Goal: Find contact information: Find contact information

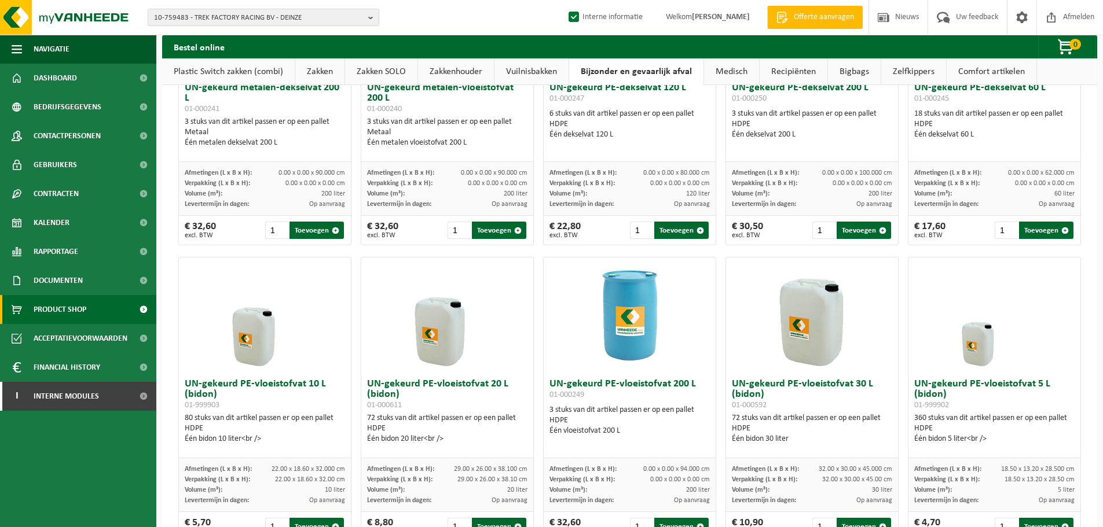
scroll to position [140, 0]
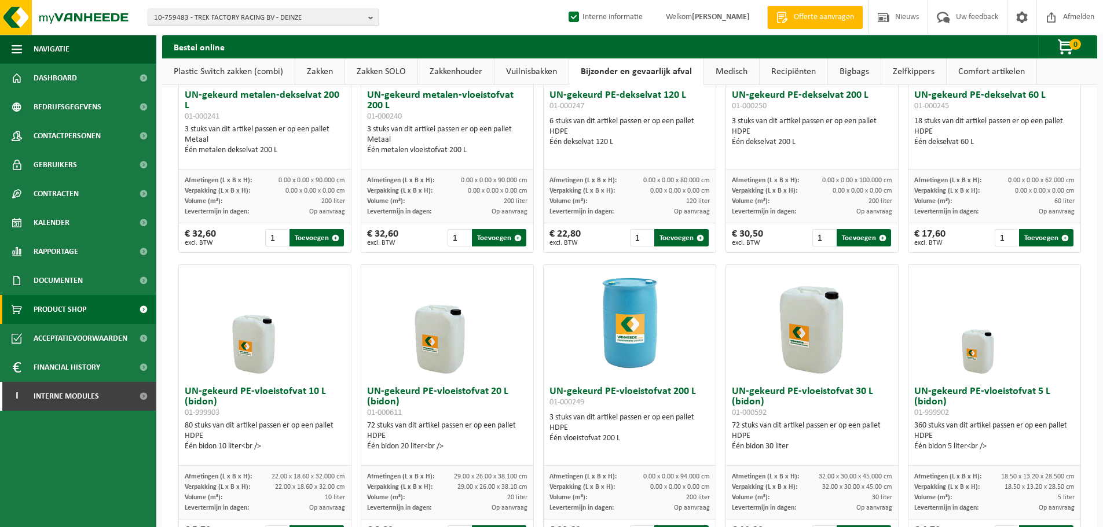
click at [851, 69] on link "Bigbags" at bounding box center [854, 71] width 53 height 27
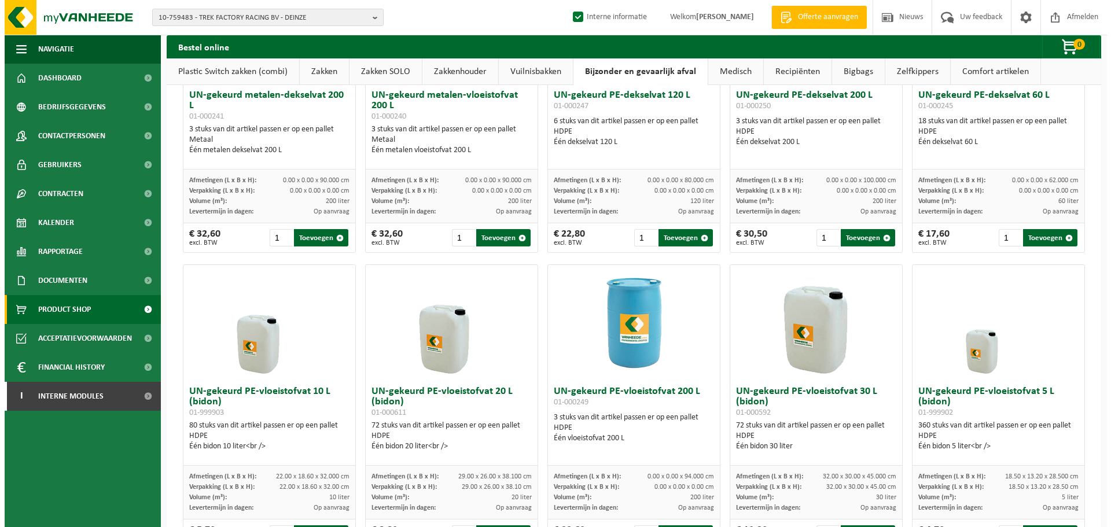
scroll to position [0, 0]
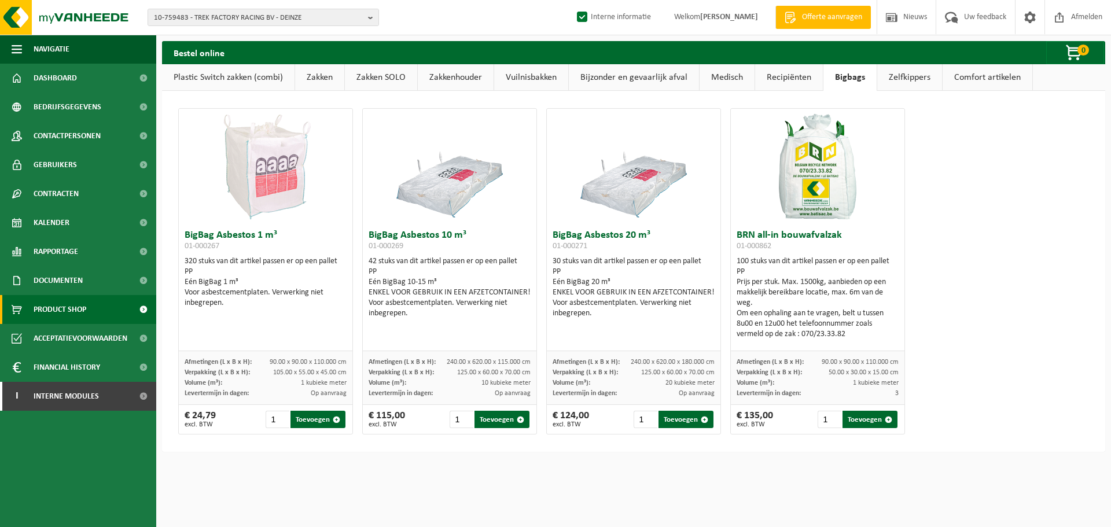
click at [1005, 72] on link "Comfort artikelen" at bounding box center [988, 77] width 90 height 27
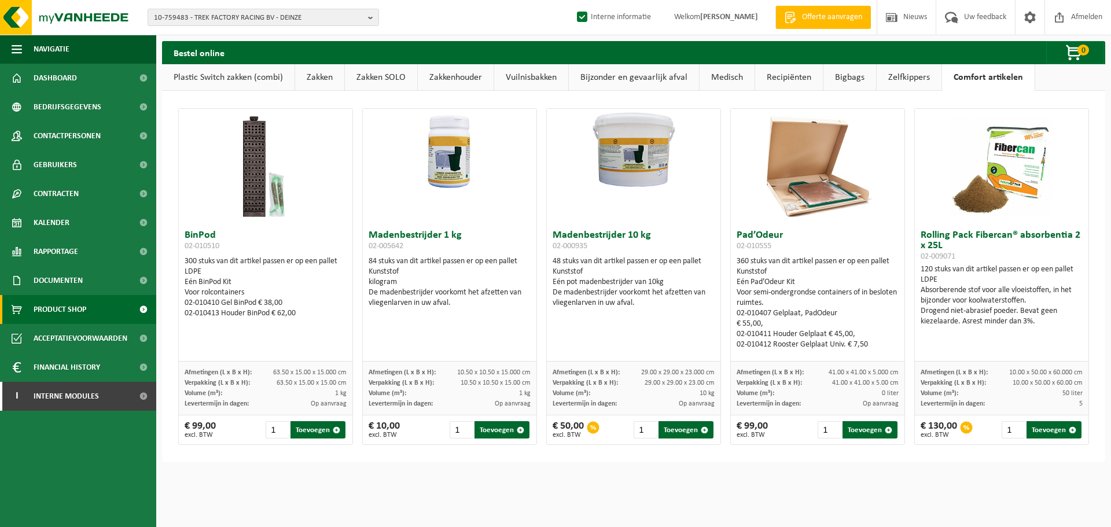
click at [858, 91] on div "BinPod 02-010510 300 stuks van dit artikel passen er op een pallet LDPE Eén Bin…" at bounding box center [633, 277] width 943 height 372
click at [858, 77] on link "Bigbags" at bounding box center [850, 77] width 53 height 27
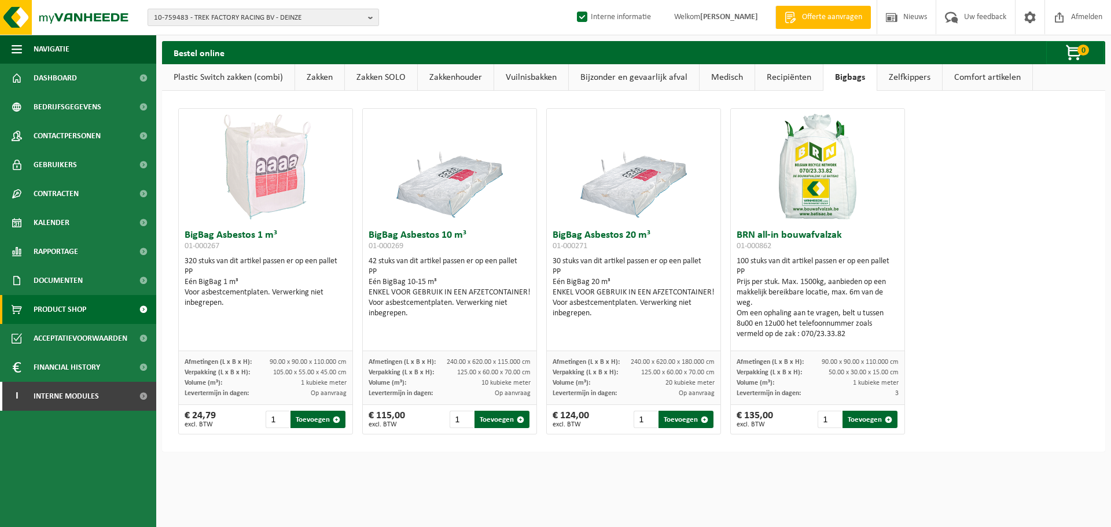
click at [249, 12] on span "10-759483 - TREK FACTORY RACING BV - DEINZE" at bounding box center [259, 17] width 210 height 17
type input "10-935224"
click at [279, 56] on strong "10-935224 - VASTE PLANTEN DE SWAEF BV - LENNIK" at bounding box center [234, 53] width 161 height 9
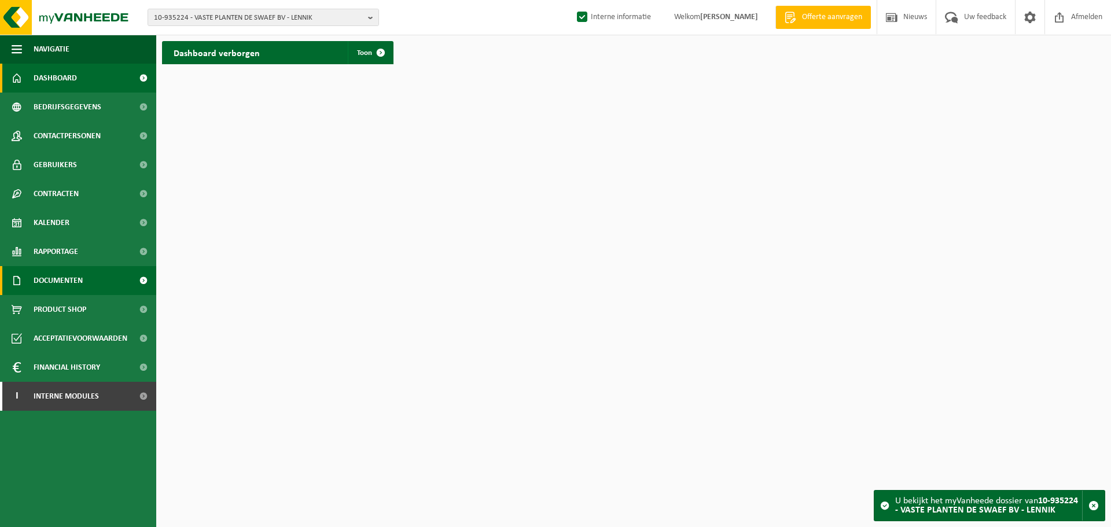
click at [91, 280] on link "Documenten" at bounding box center [78, 280] width 156 height 29
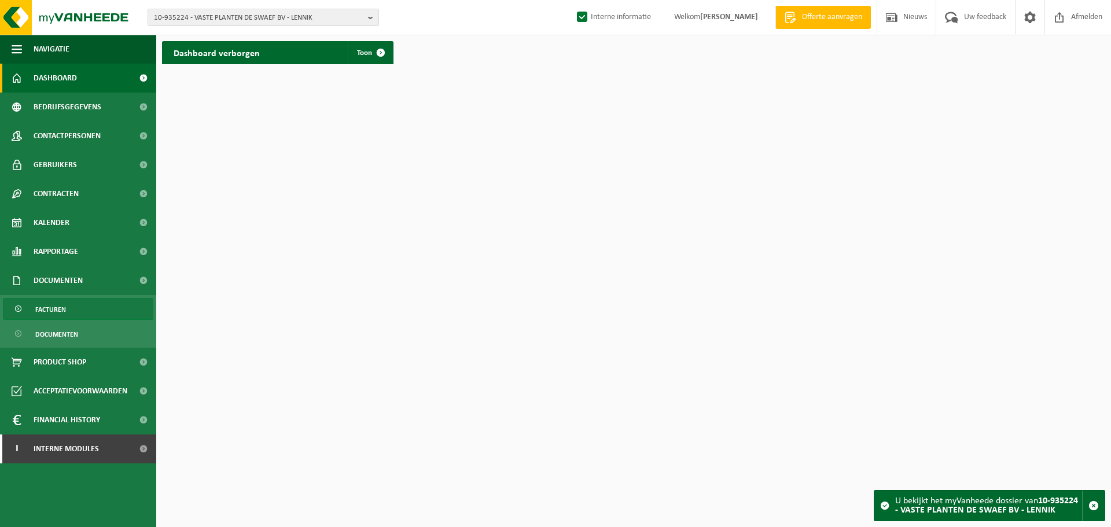
click at [78, 306] on link "Facturen" at bounding box center [78, 309] width 150 height 22
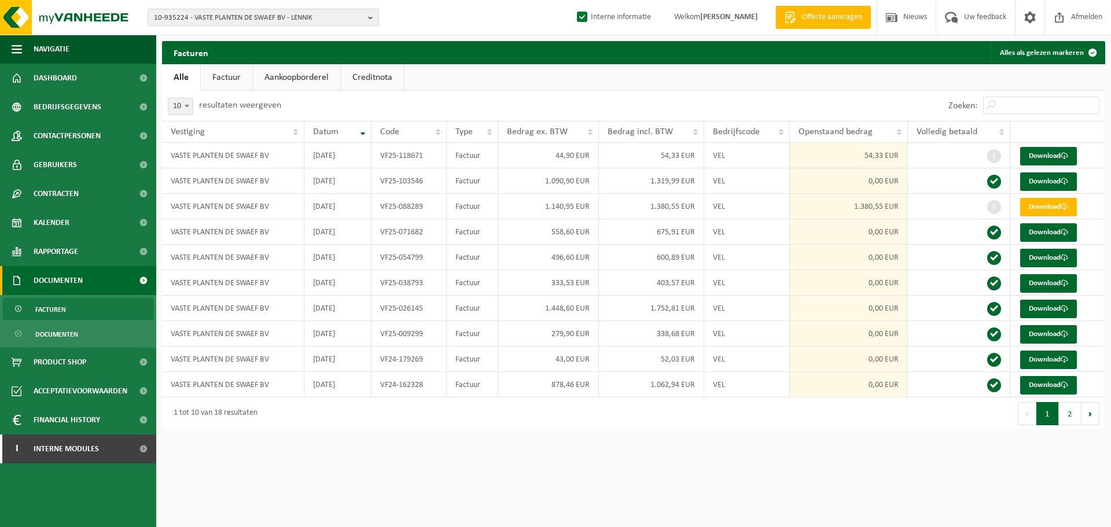
click at [224, 16] on span "10-935224 - VASTE PLANTEN DE SWAEF BV - LENNIK" at bounding box center [259, 17] width 210 height 17
paste input "10-740545"
type input "10-740545"
click at [245, 50] on strong "10-740545 - KÄRCHER NV - WILRIJK" at bounding box center [229, 53] width 150 height 9
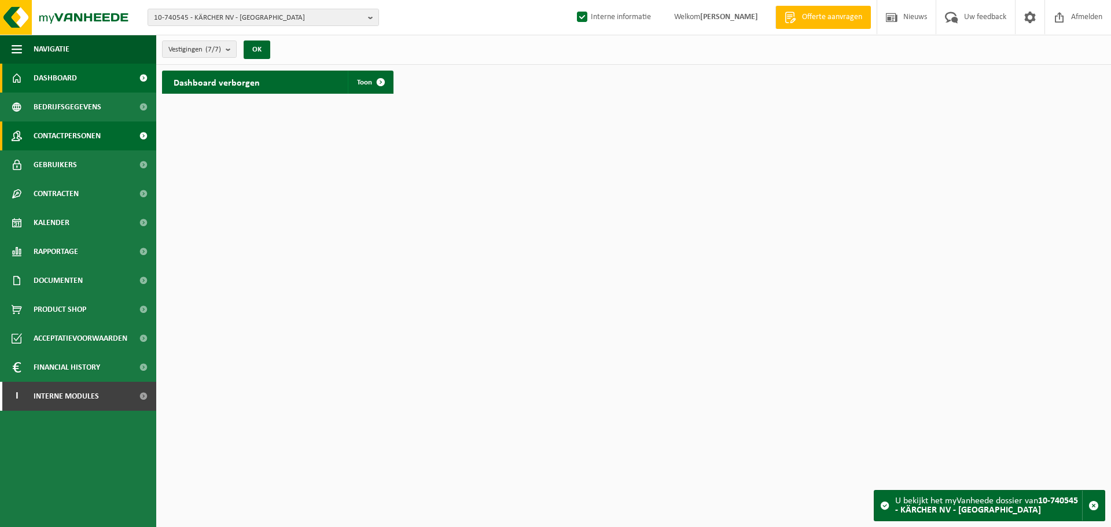
click at [116, 141] on link "Contactpersonen" at bounding box center [78, 136] width 156 height 29
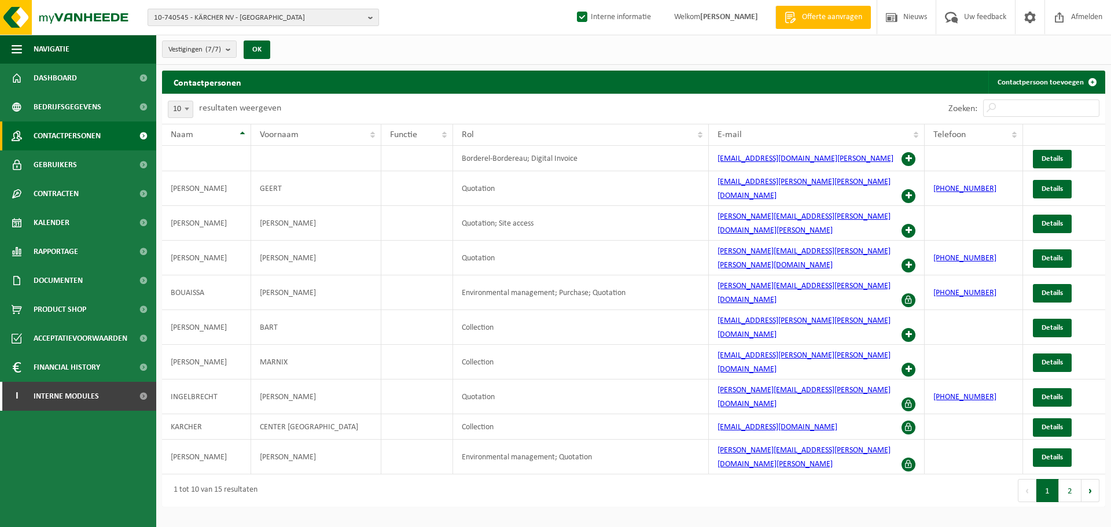
click at [299, 18] on span "10-740545 - KÄRCHER NV - WILRIJK" at bounding box center [259, 17] width 210 height 17
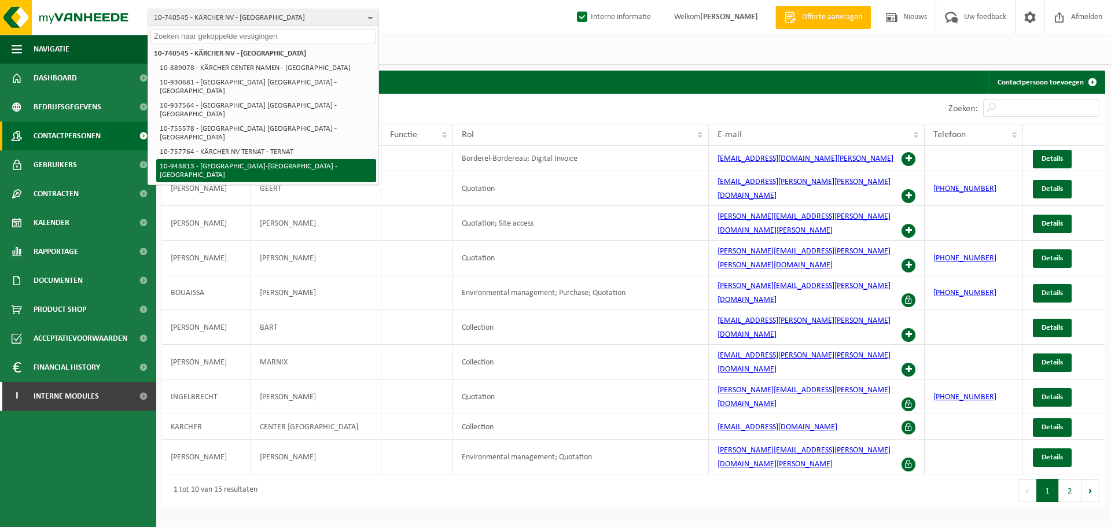
click at [295, 159] on li "10-943813 - KÄRCHER WEST-VLAANDEREN - MIDDELKERKE" at bounding box center [266, 170] width 220 height 23
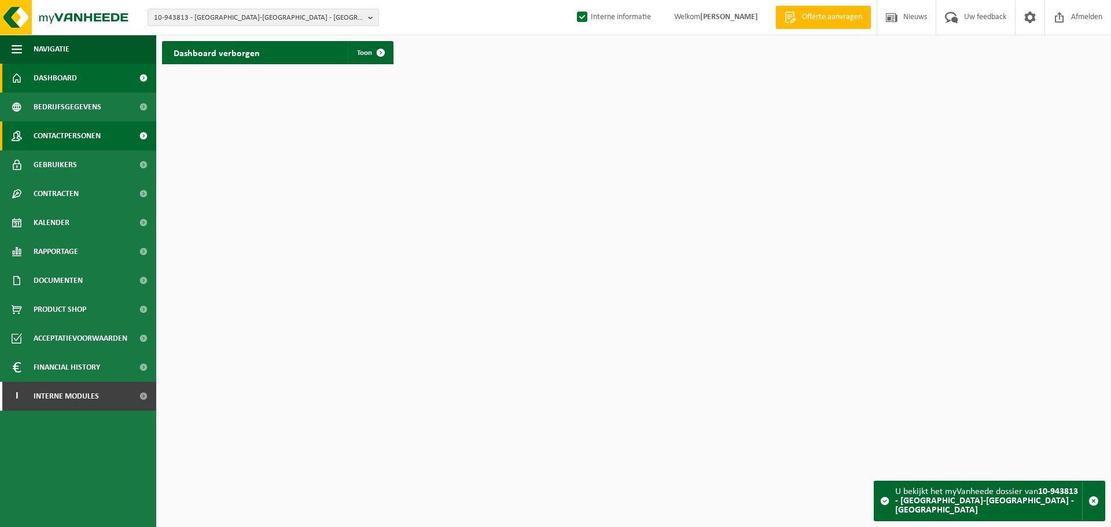
click at [86, 136] on span "Contactpersonen" at bounding box center [67, 136] width 67 height 29
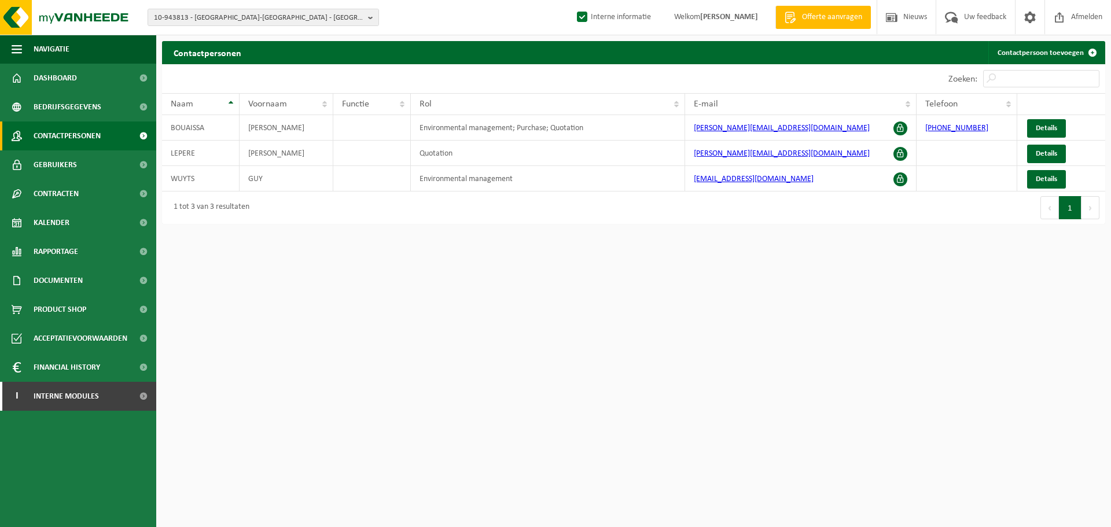
click at [667, 471] on html "10-943813 - KÄRCHER WEST-VLAANDEREN - MIDDELKERKE 10-740545 - KÄRCHER NV - WILR…" at bounding box center [555, 263] width 1111 height 527
click at [225, 21] on span "10-943813 - KÄRCHER WEST-VLAANDEREN - MIDDELKERKE" at bounding box center [259, 17] width 210 height 17
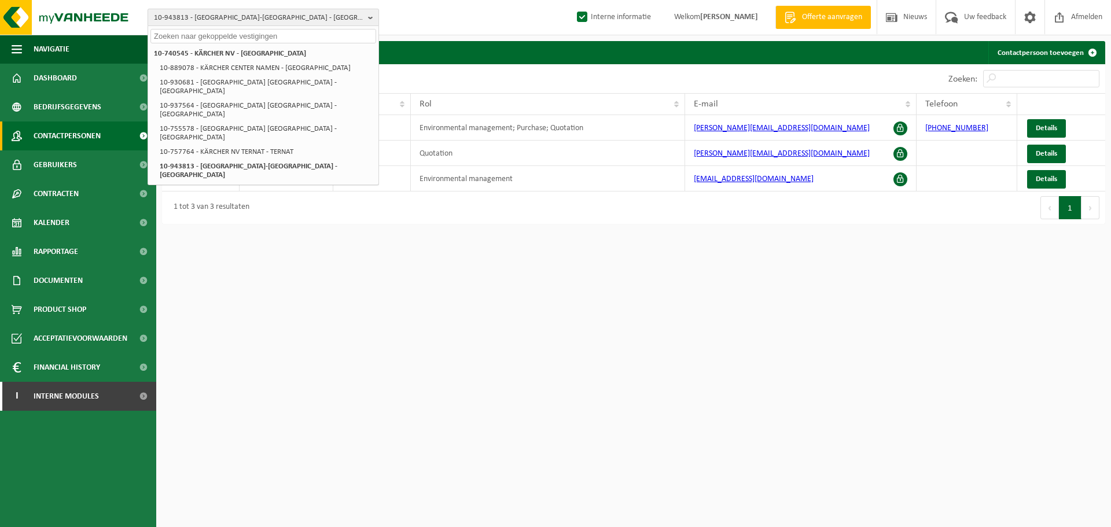
paste input "10-823553"
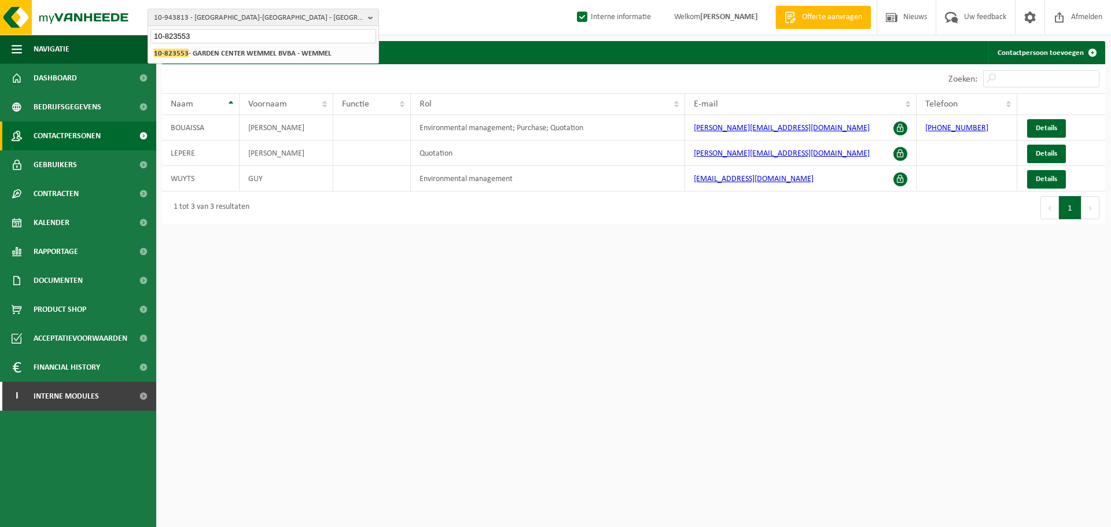
type input "10-823553"
click at [231, 47] on li "10-823553 - GARDEN CENTER WEMMEL BVBA - WEMMEL" at bounding box center [263, 53] width 226 height 14
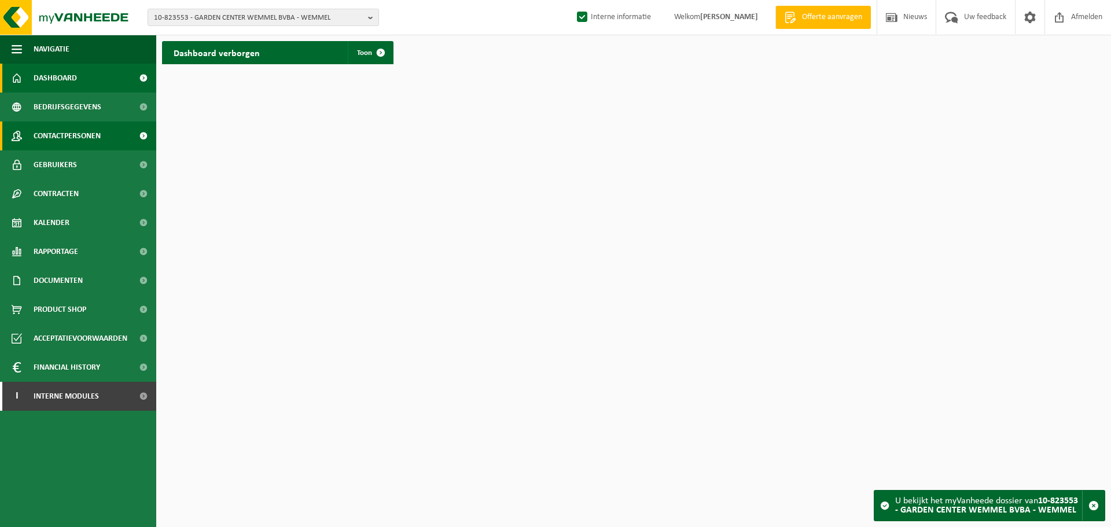
click at [112, 138] on link "Contactpersonen" at bounding box center [78, 136] width 156 height 29
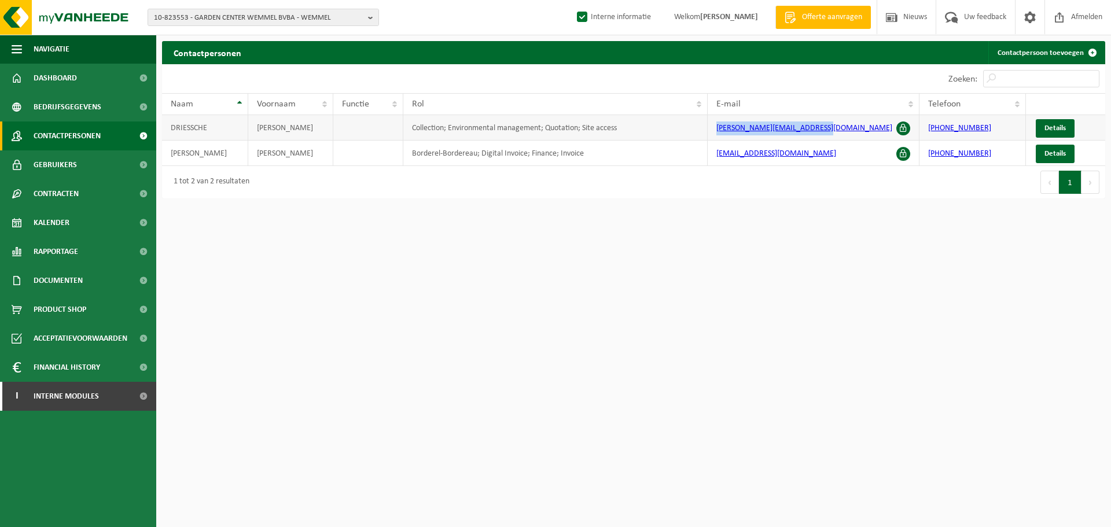
drag, startPoint x: 847, startPoint y: 122, endPoint x: 697, endPoint y: 132, distance: 150.3
click at [697, 132] on tr "[PERSON_NAME] Collection; Environmental management; Quotation; Site access [PER…" at bounding box center [633, 127] width 943 height 25
copy tr "[PERSON_NAME][EMAIL_ADDRESS][DOMAIN_NAME]"
